Goal: Find contact information: Find contact information

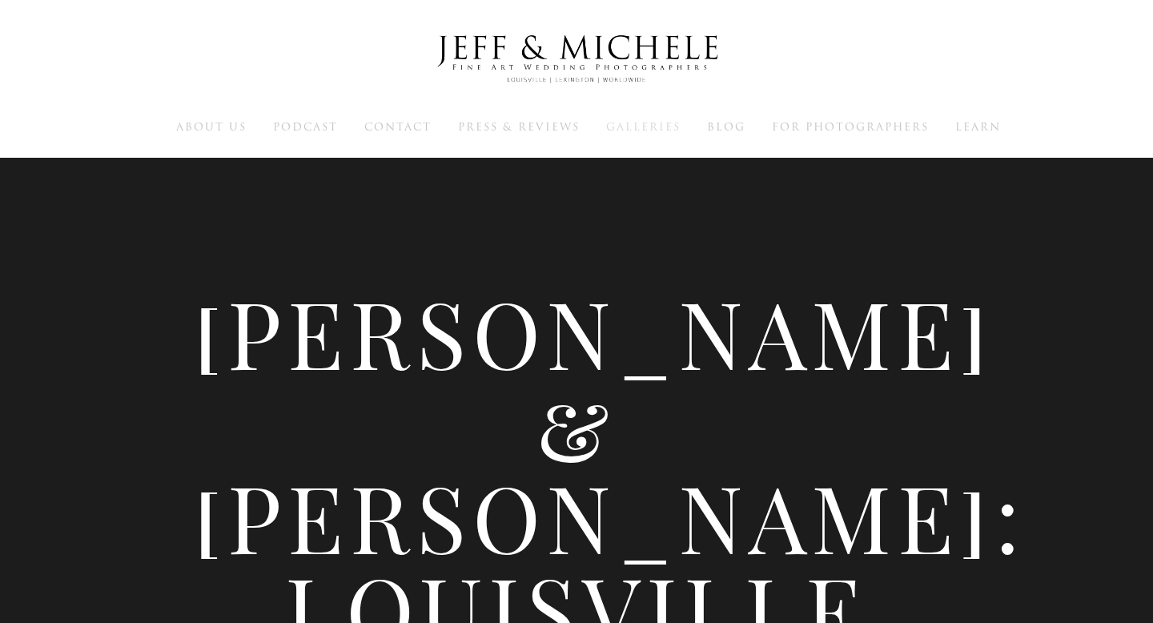
click at [671, 130] on span "Galleries" at bounding box center [643, 126] width 74 height 15
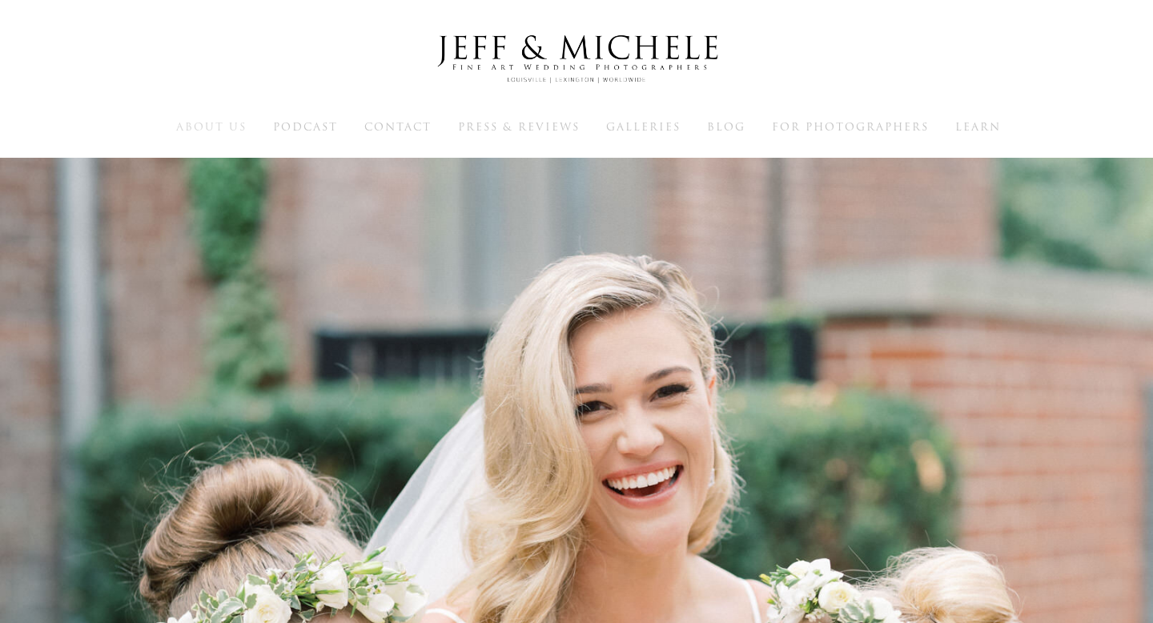
click at [196, 127] on span "About Us" at bounding box center [211, 126] width 70 height 15
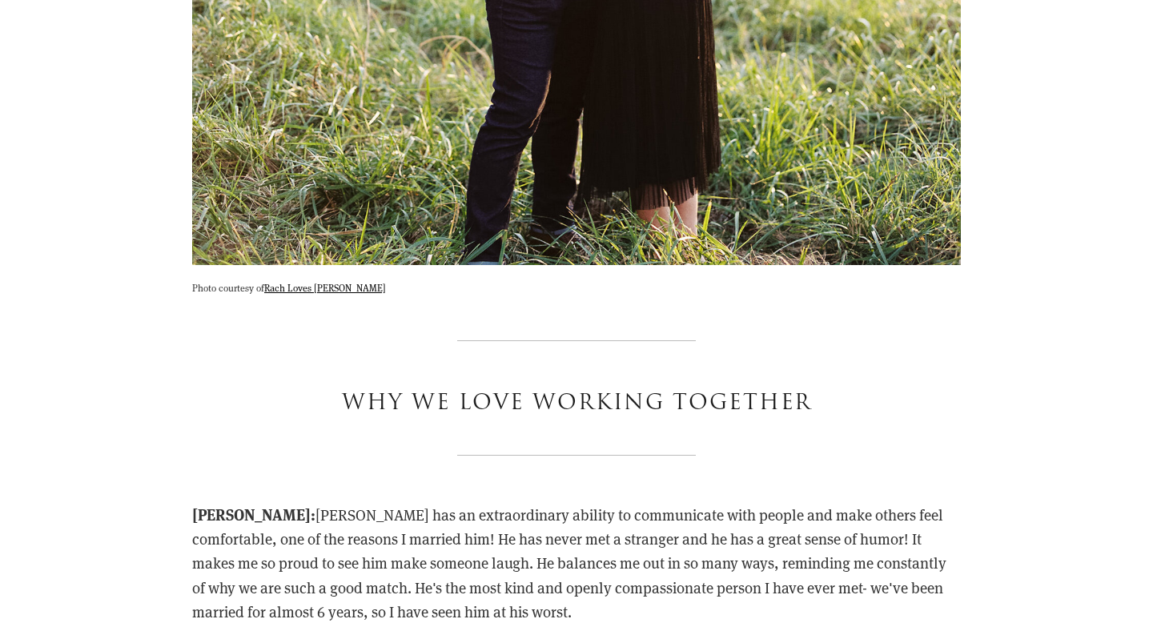
scroll to position [6820, 0]
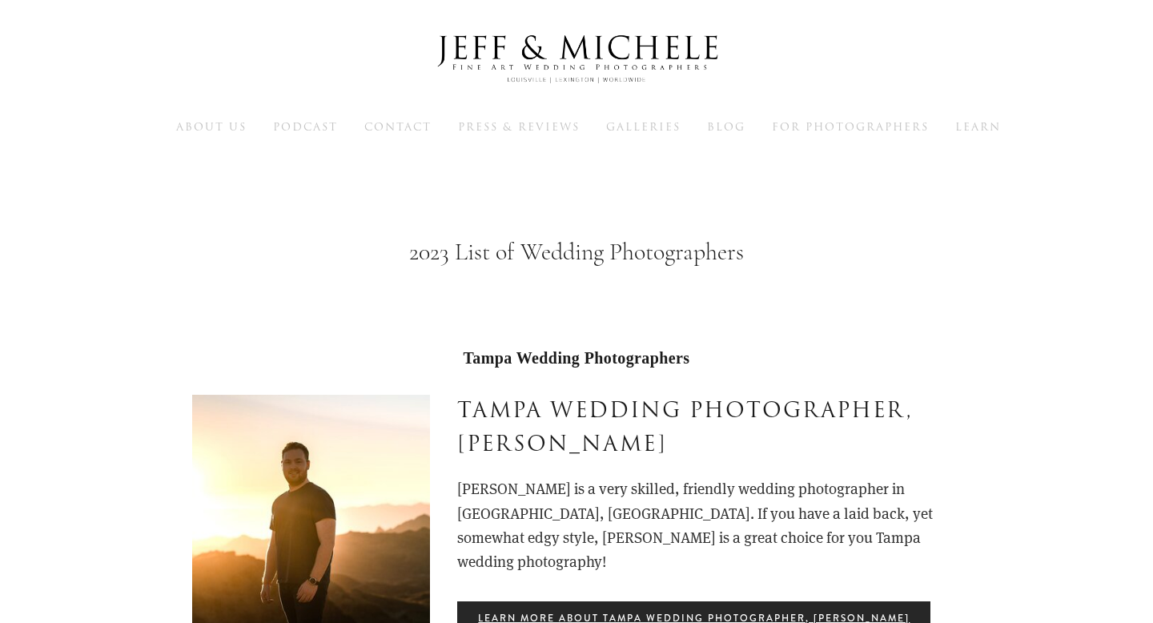
click at [379, 111] on div "About Us Podcast Contact Press & Reviews Galleries Blog Learn" at bounding box center [576, 79] width 1153 height 158
click at [380, 124] on span "Contact" at bounding box center [397, 126] width 67 height 15
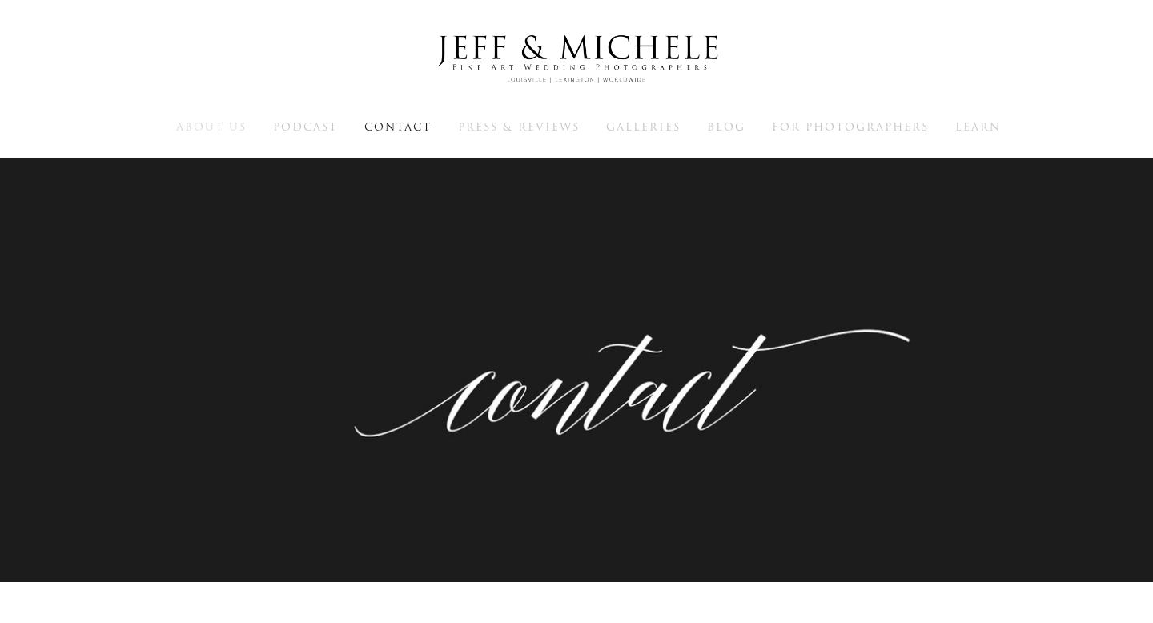
click at [187, 130] on span "About Us" at bounding box center [211, 126] width 70 height 15
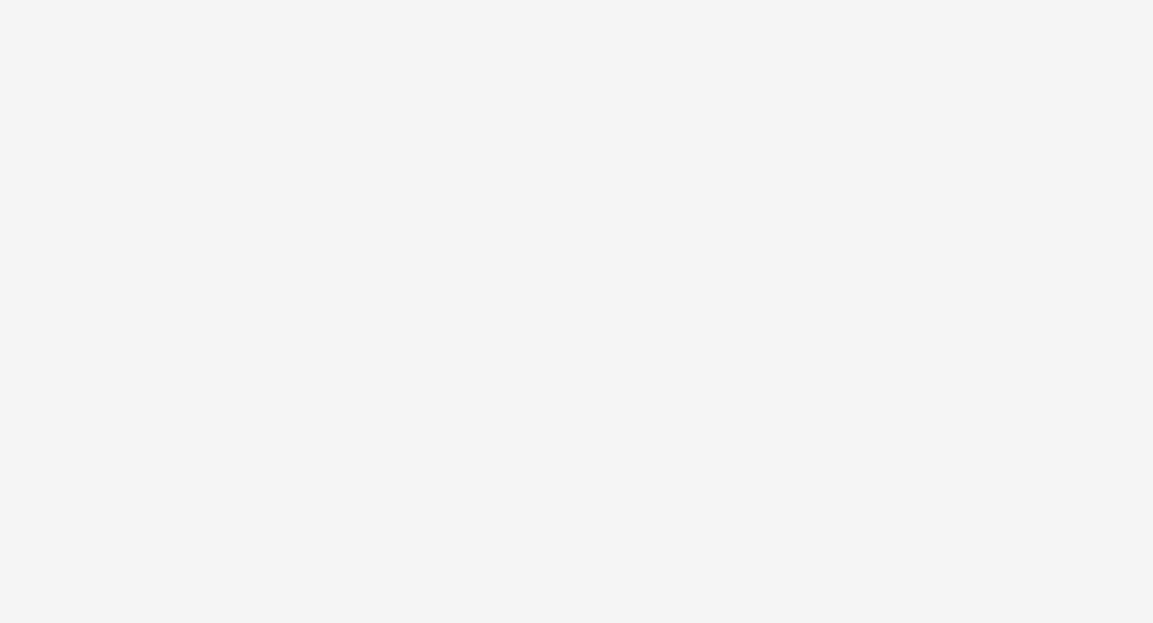
scroll to position [12580, 0]
